Goal: Transaction & Acquisition: Purchase product/service

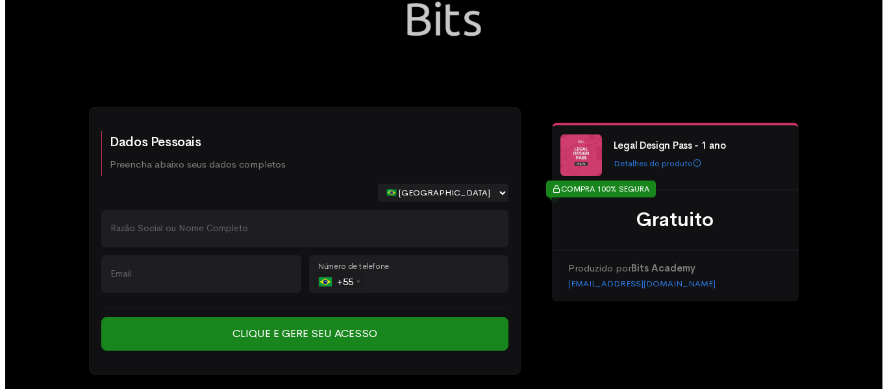
scroll to position [79, 0]
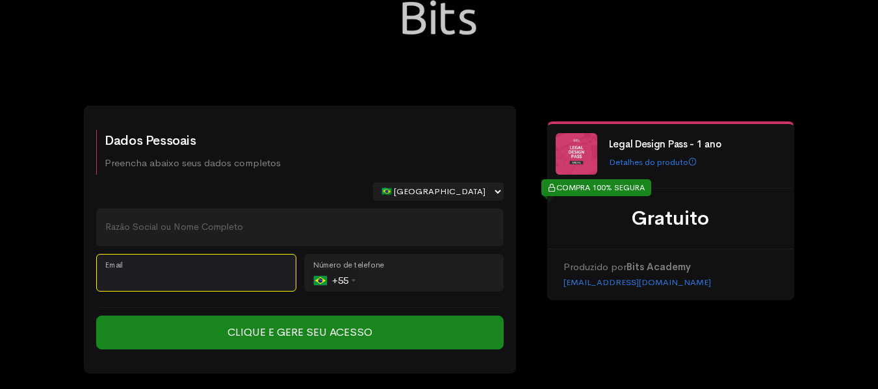
click at [227, 268] on input "Email" at bounding box center [196, 273] width 200 height 38
paste input "[EMAIL_ADDRESS][DOMAIN_NAME]"
type input "[EMAIL_ADDRESS][DOMAIN_NAME]"
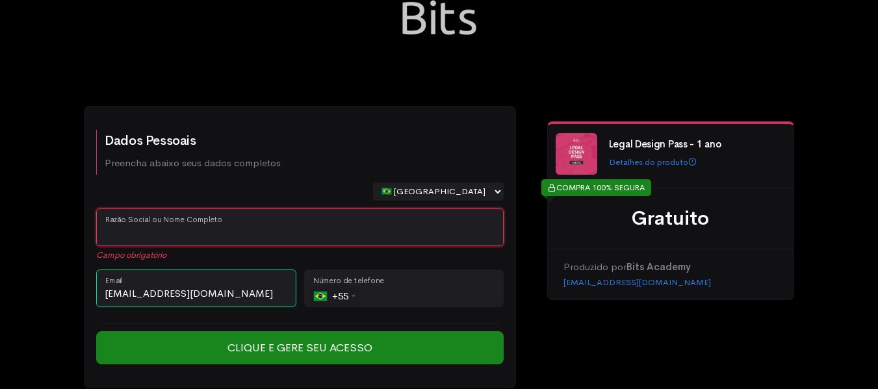
click at [260, 231] on input "Razão Social ou Nome Completo" at bounding box center [299, 228] width 407 height 38
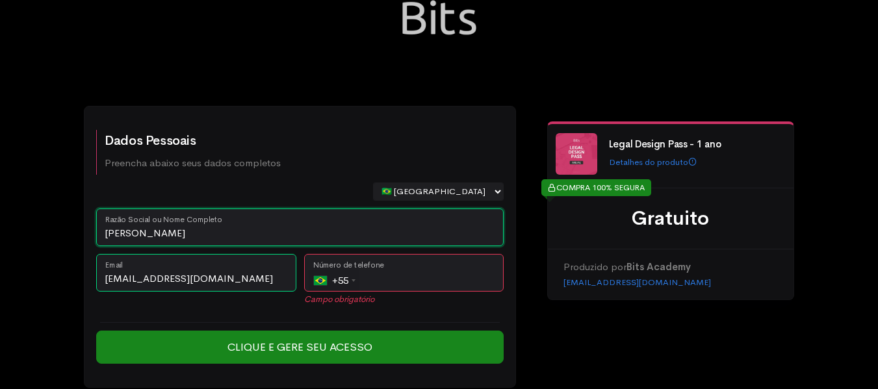
click at [130, 236] on input "[PERSON_NAME]" at bounding box center [299, 228] width 407 height 38
type input "[PERSON_NAME]"
click at [377, 282] on input "tel" at bounding box center [404, 273] width 200 height 38
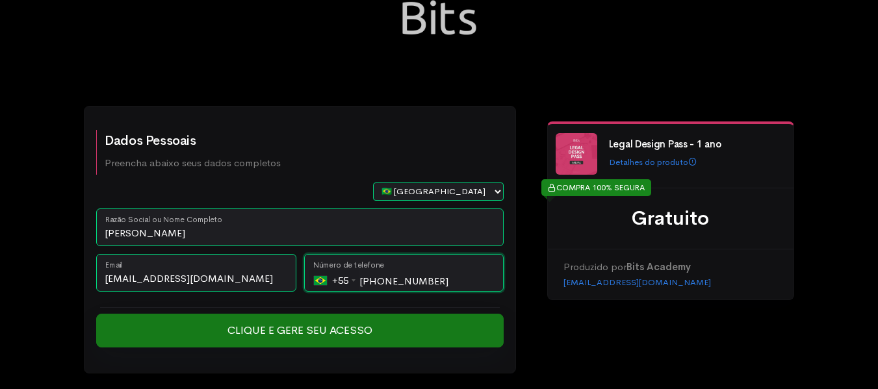
type input "[PHONE_NUMBER]"
click at [355, 327] on input "Clique e Gere seu Acesso" at bounding box center [299, 331] width 407 height 34
